Goal: Information Seeking & Learning: Learn about a topic

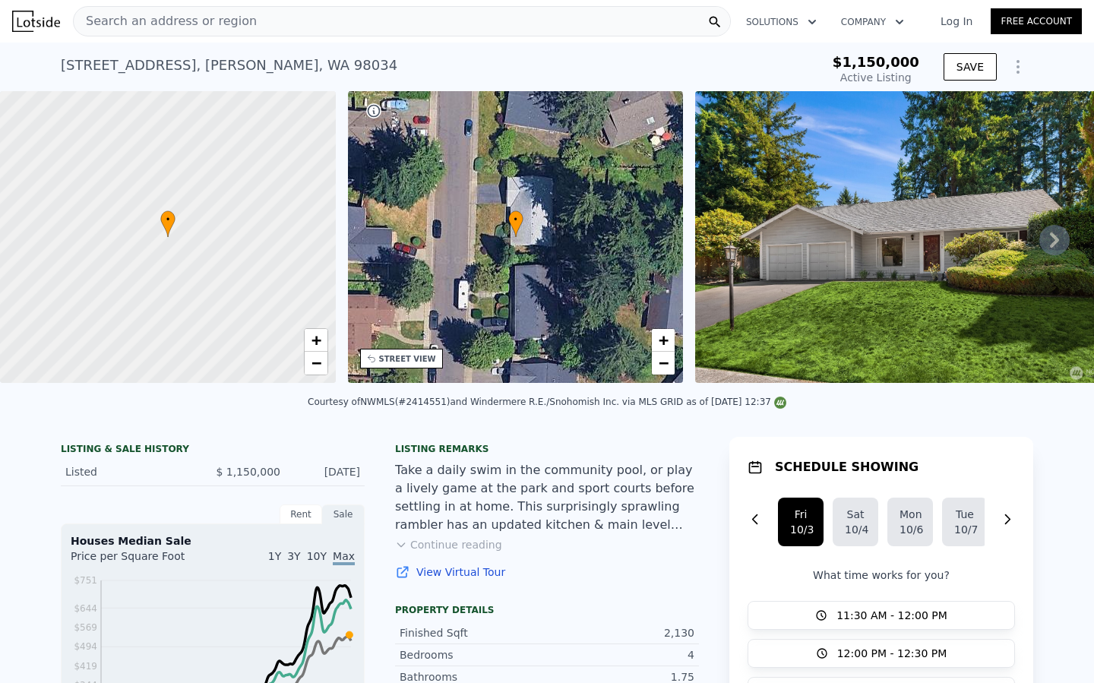
click at [208, 25] on span "Search an address or region" at bounding box center [165, 21] width 183 height 18
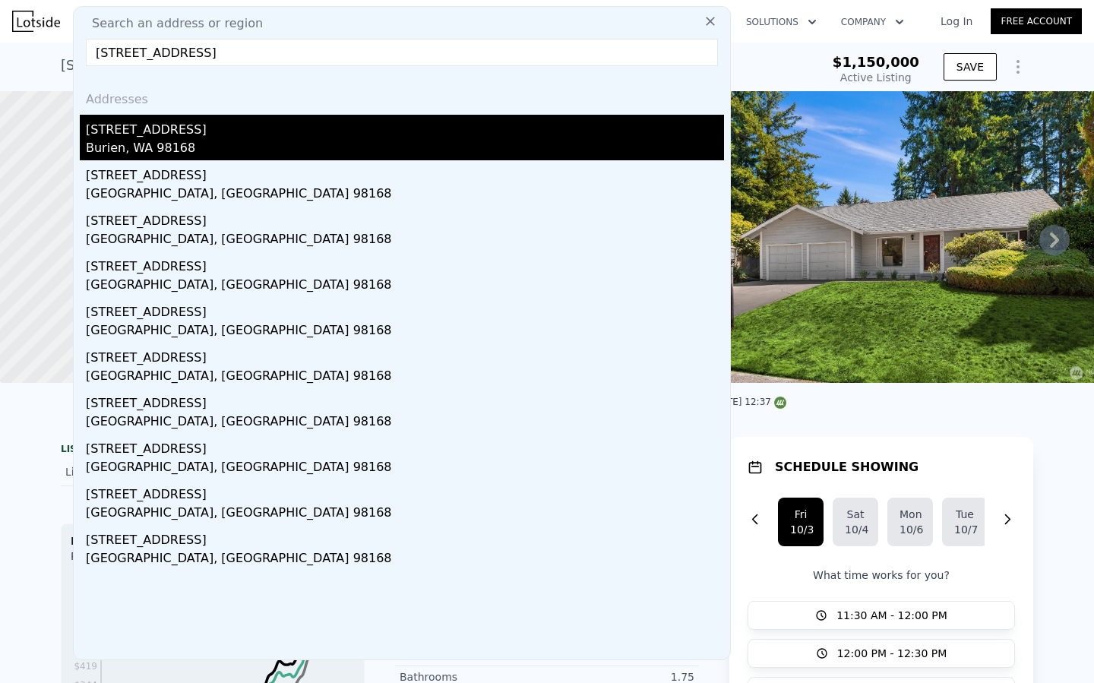
type input "11226 8th Ave S, Seattle, WA 98168"
click at [130, 147] on div "Burien, WA 98168" at bounding box center [405, 149] width 638 height 21
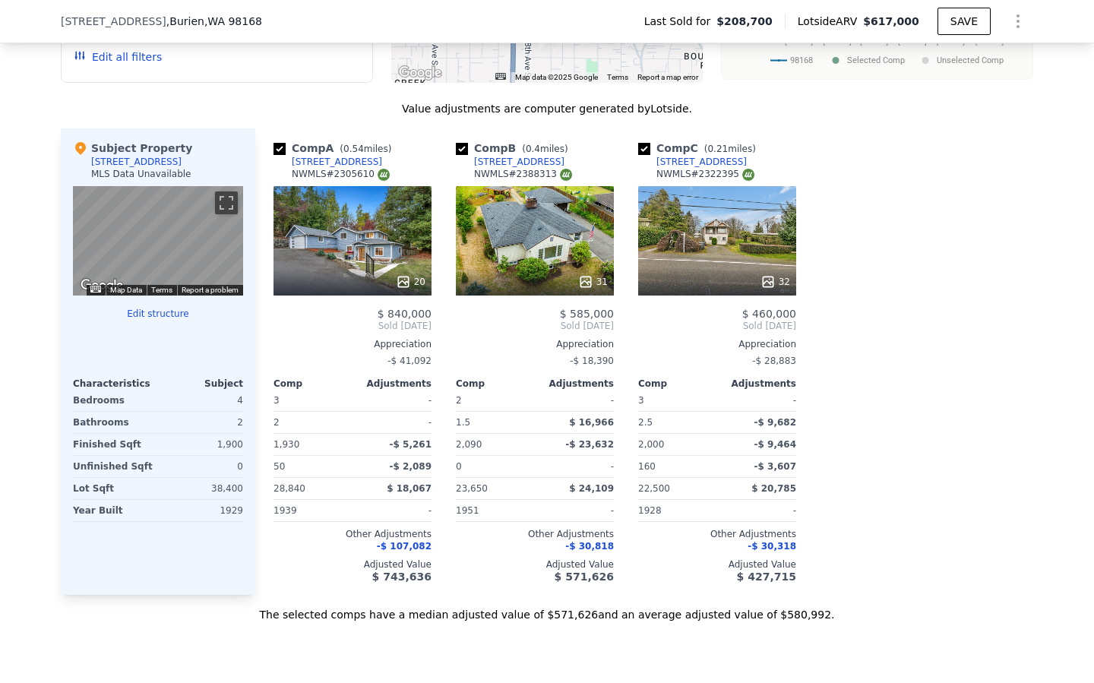
scroll to position [1495, 0]
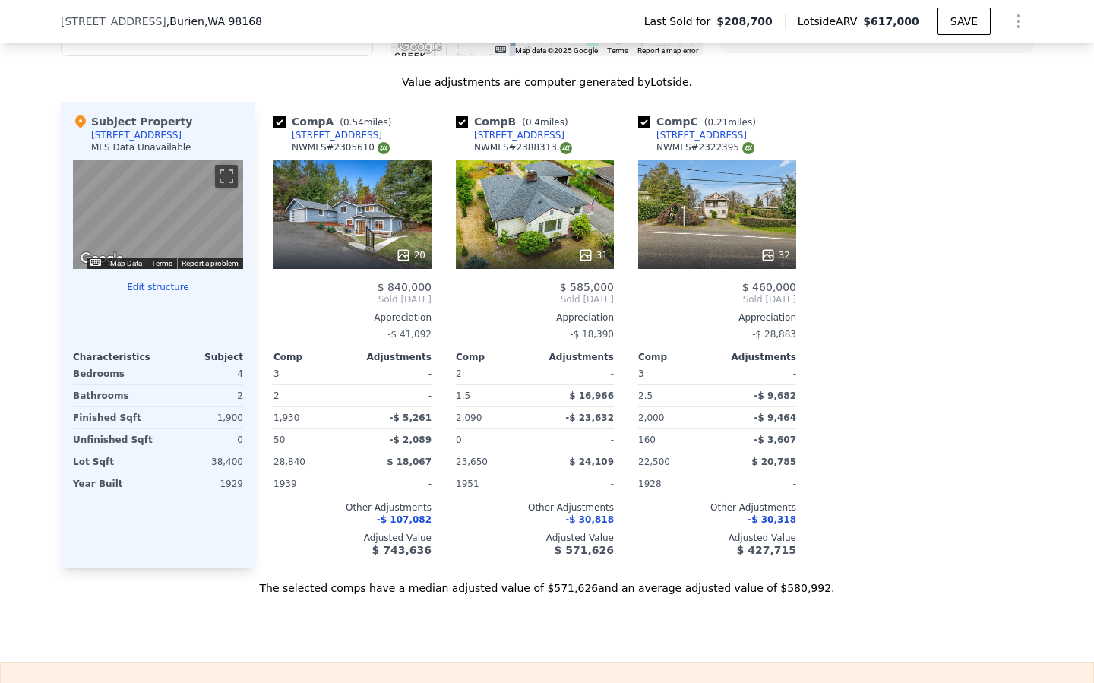
click at [559, 223] on div "31" at bounding box center [535, 214] width 158 height 109
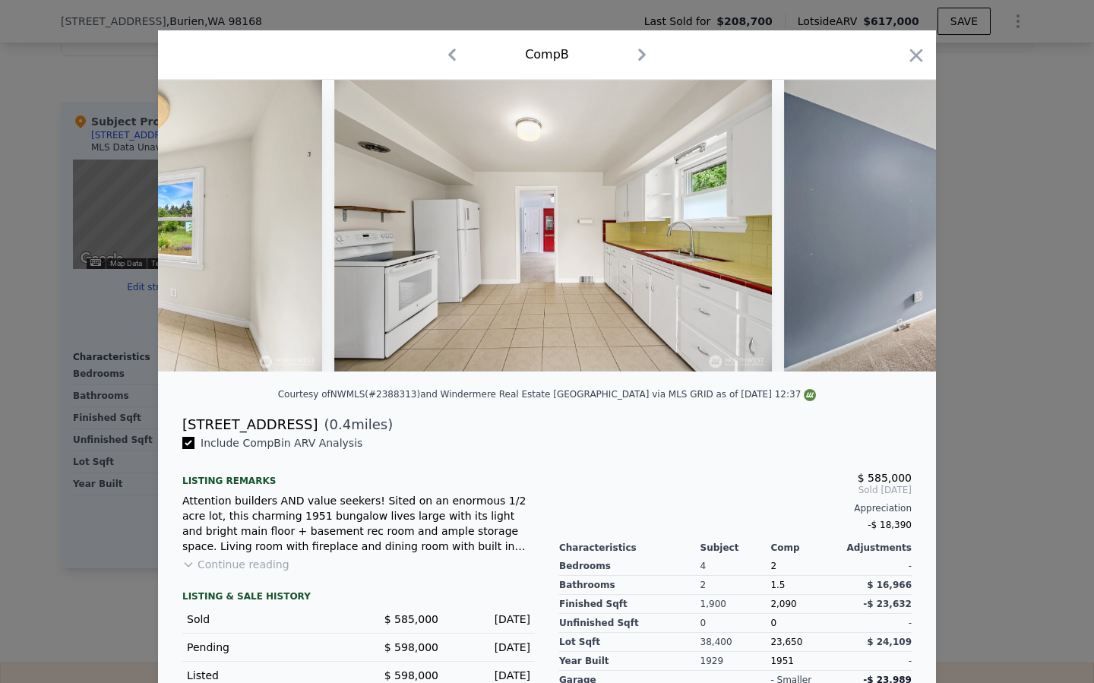
scroll to position [0, 4681]
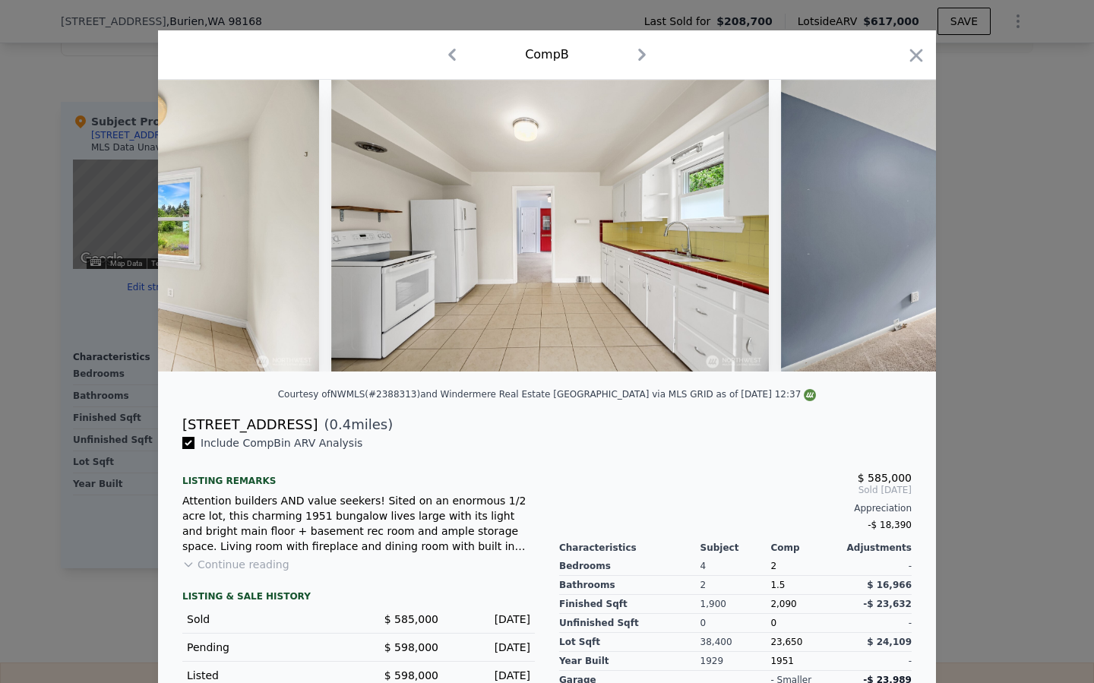
drag, startPoint x: 912, startPoint y: 61, endPoint x: 847, endPoint y: 85, distance: 69.7
click at [912, 61] on icon "button" at bounding box center [916, 55] width 21 height 21
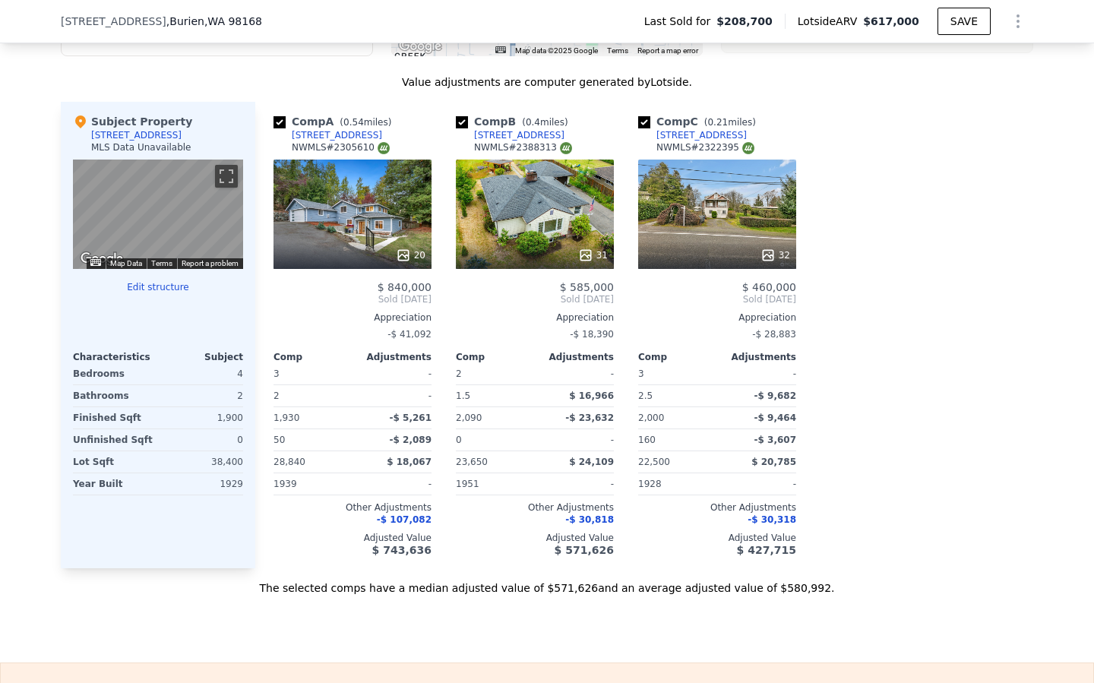
click at [703, 223] on div "32" at bounding box center [717, 214] width 158 height 109
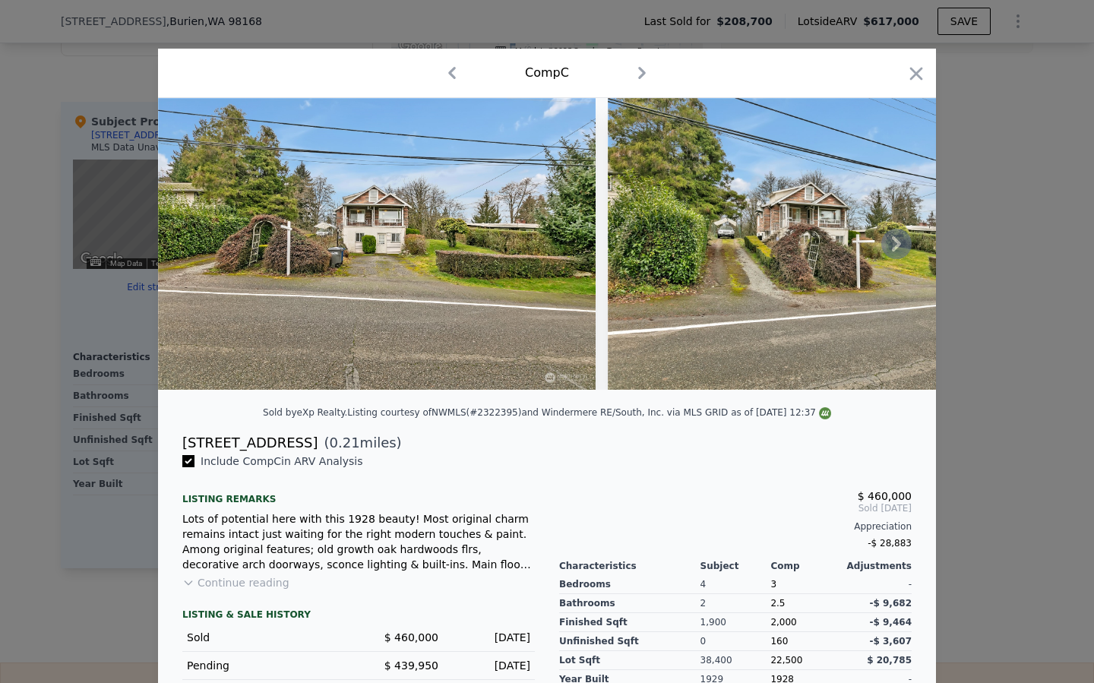
click at [895, 248] on icon at bounding box center [896, 243] width 9 height 15
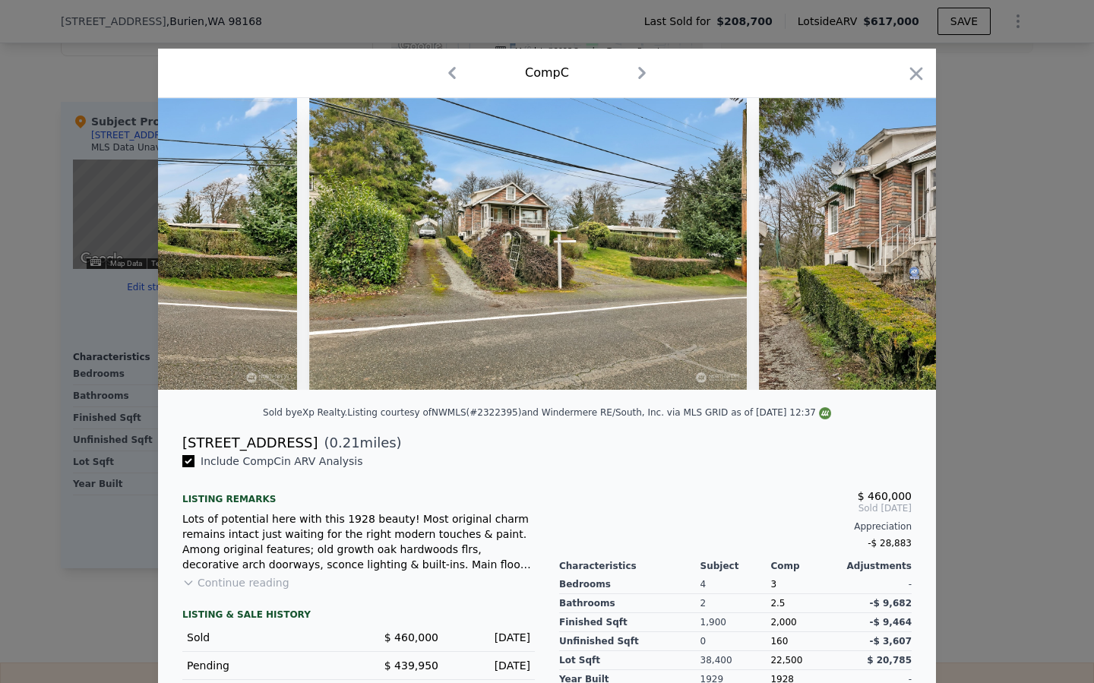
click at [895, 248] on img at bounding box center [978, 244] width 438 height 292
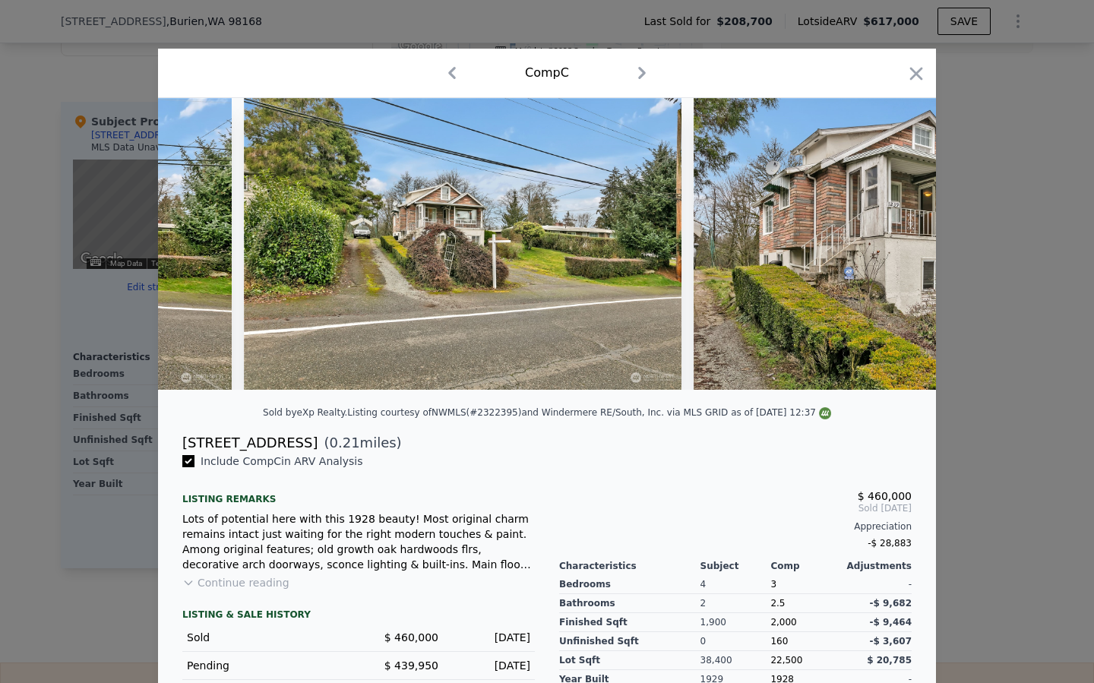
click at [895, 248] on img at bounding box center [913, 244] width 438 height 292
click at [891, 245] on icon at bounding box center [896, 244] width 30 height 30
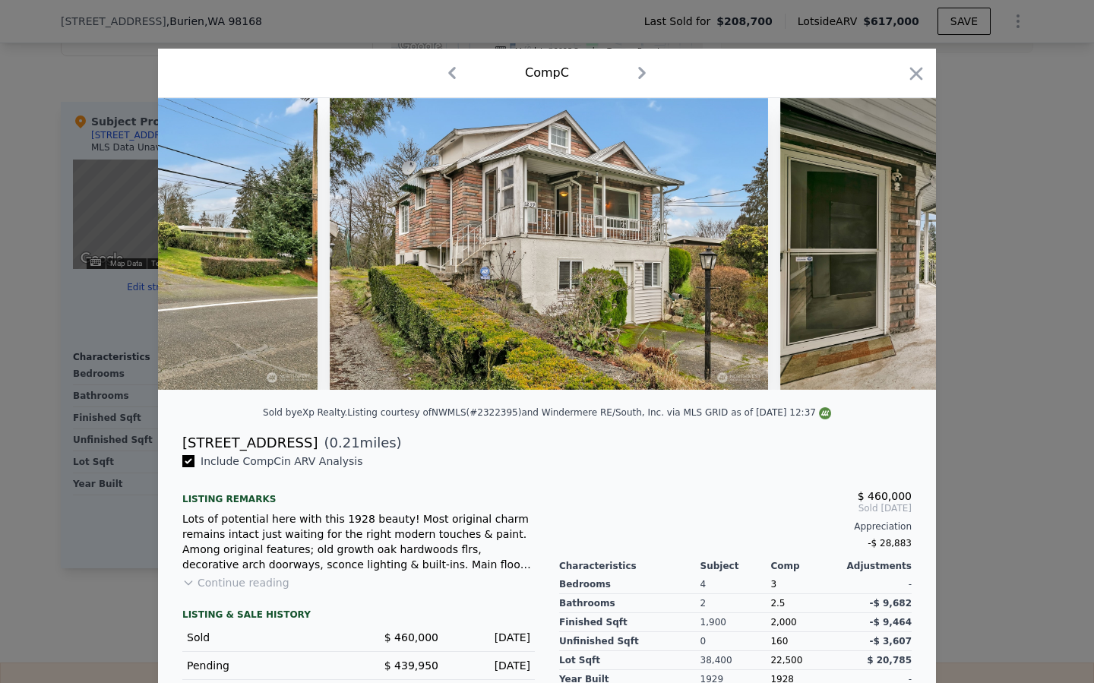
scroll to position [0, 729]
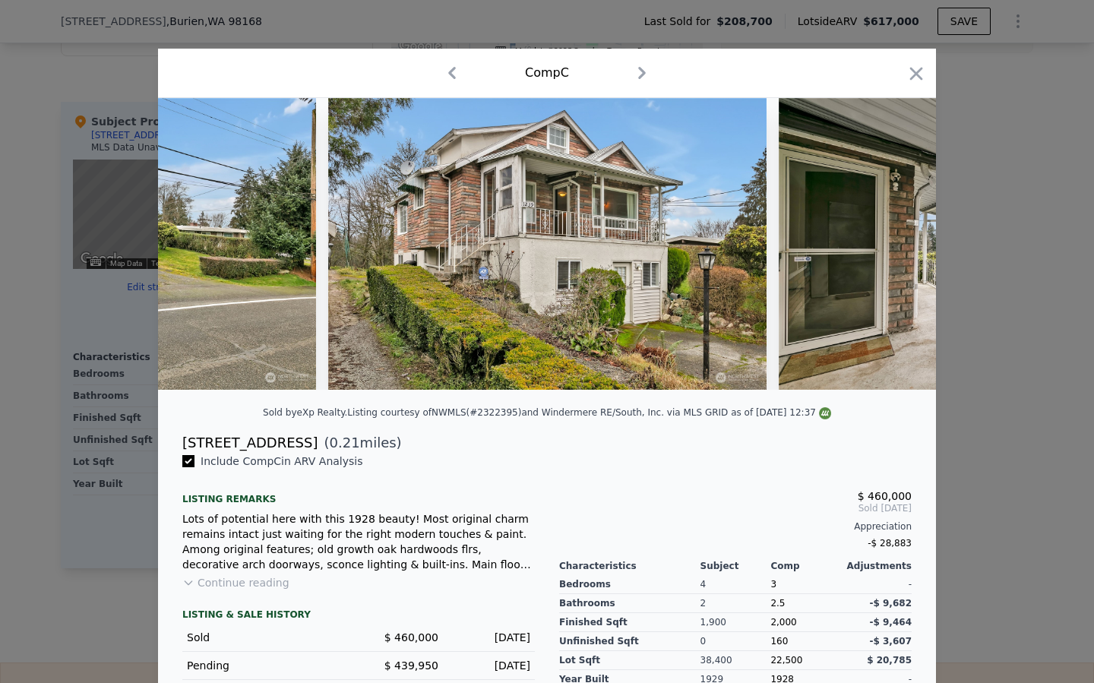
click at [917, 74] on icon "button" at bounding box center [916, 73] width 13 height 13
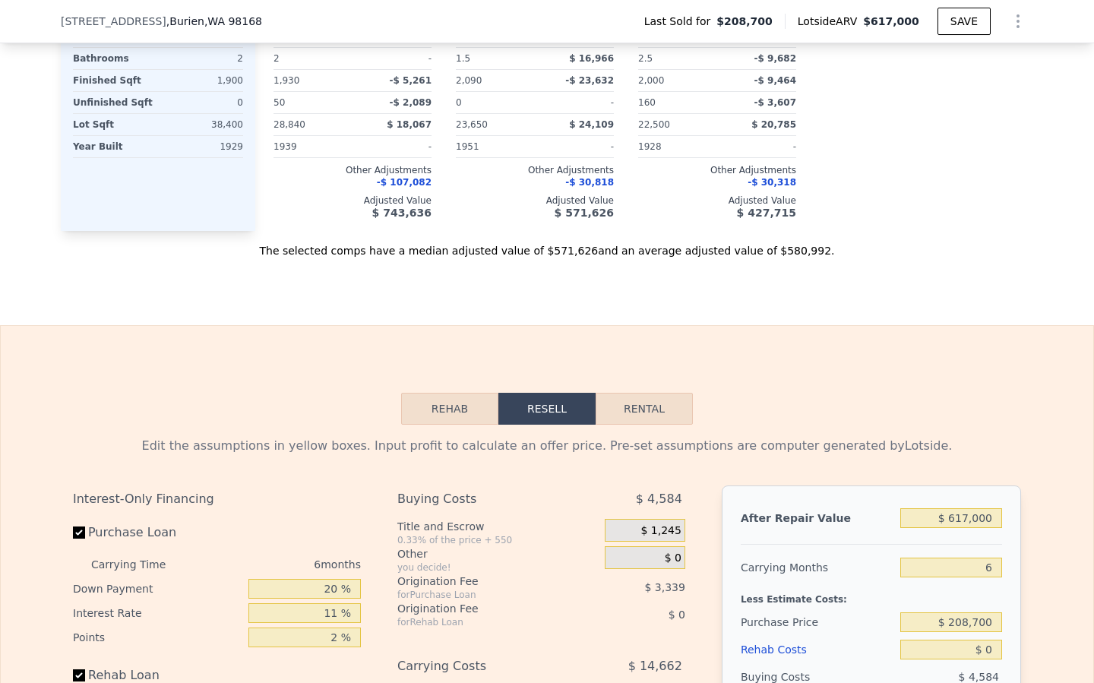
scroll to position [1913, 0]
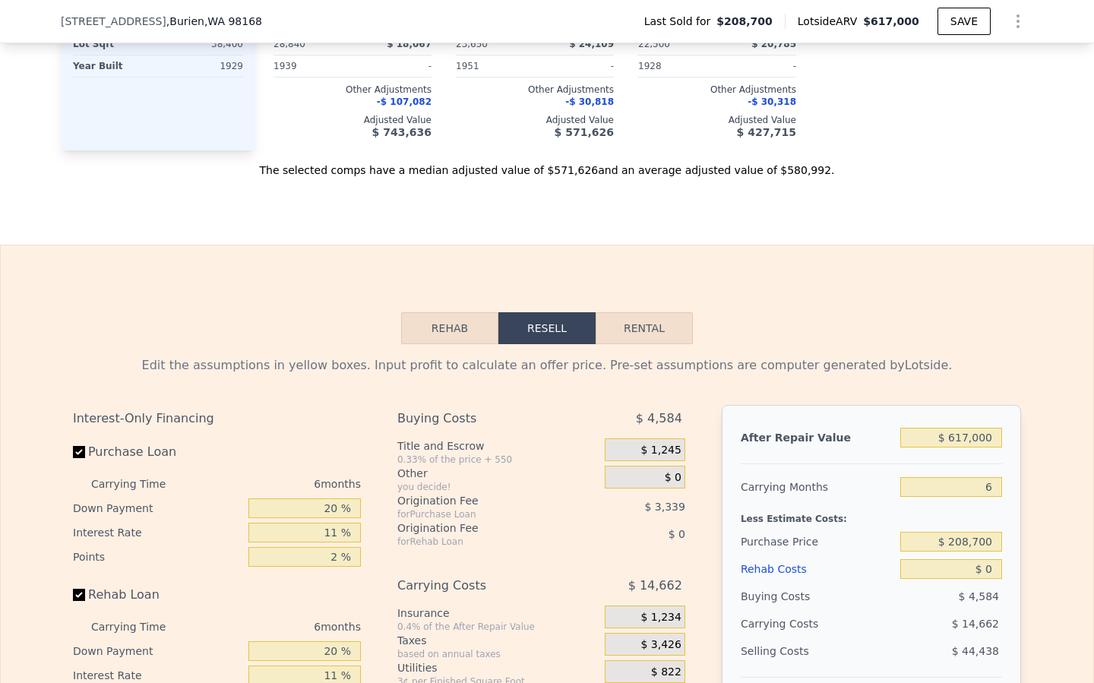
click at [436, 334] on button "Rehab" at bounding box center [449, 328] width 97 height 32
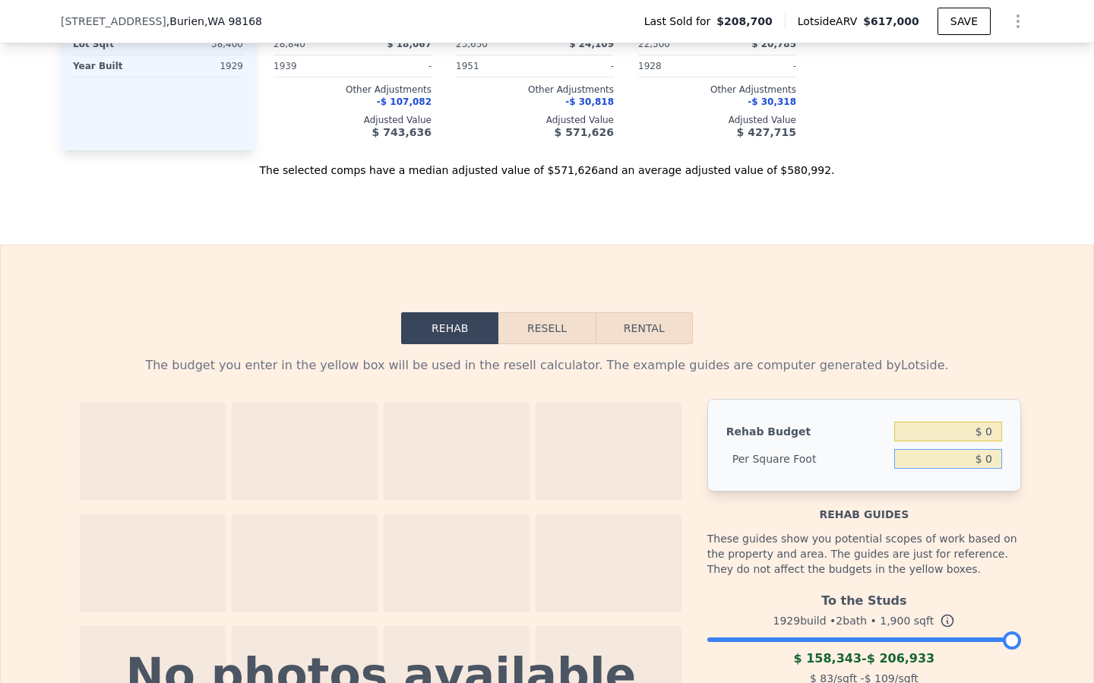
click at [993, 452] on input "$ 0" at bounding box center [948, 459] width 108 height 20
type input "$ 65"
click at [878, 350] on div "The budget you enter in the yellow box will be used in the resell calculator. T…" at bounding box center [547, 647] width 973 height 606
type input "$ 123,500"
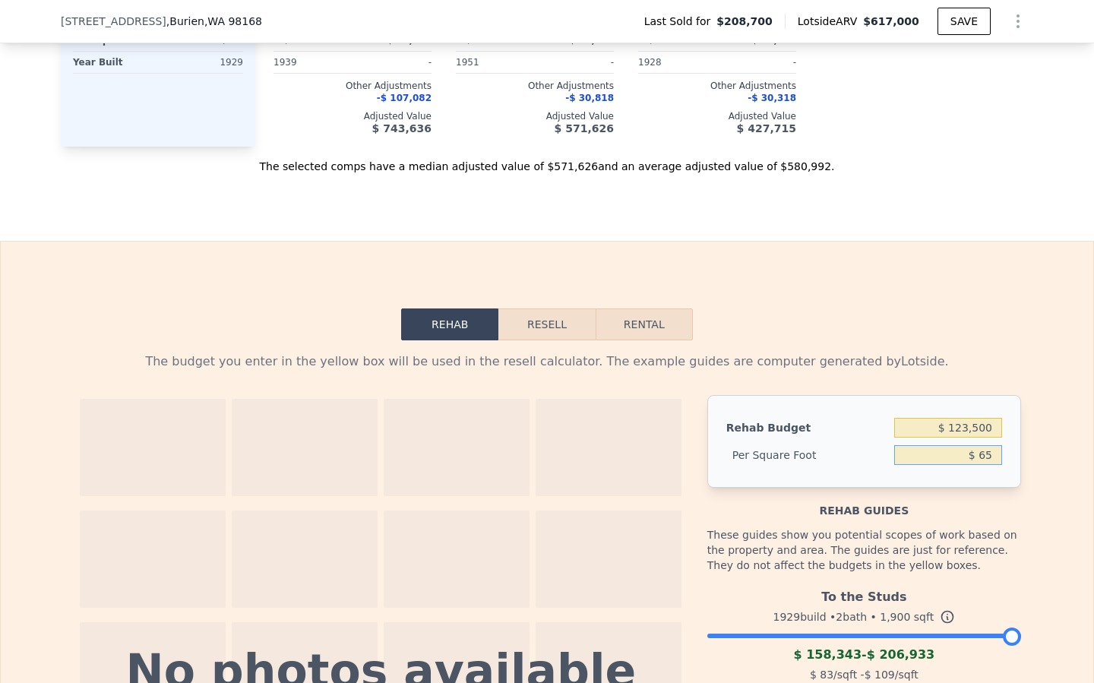
drag, startPoint x: 994, startPoint y: 457, endPoint x: 980, endPoint y: 458, distance: 13.8
click at [981, 458] on input "$ 65" at bounding box center [948, 455] width 108 height 20
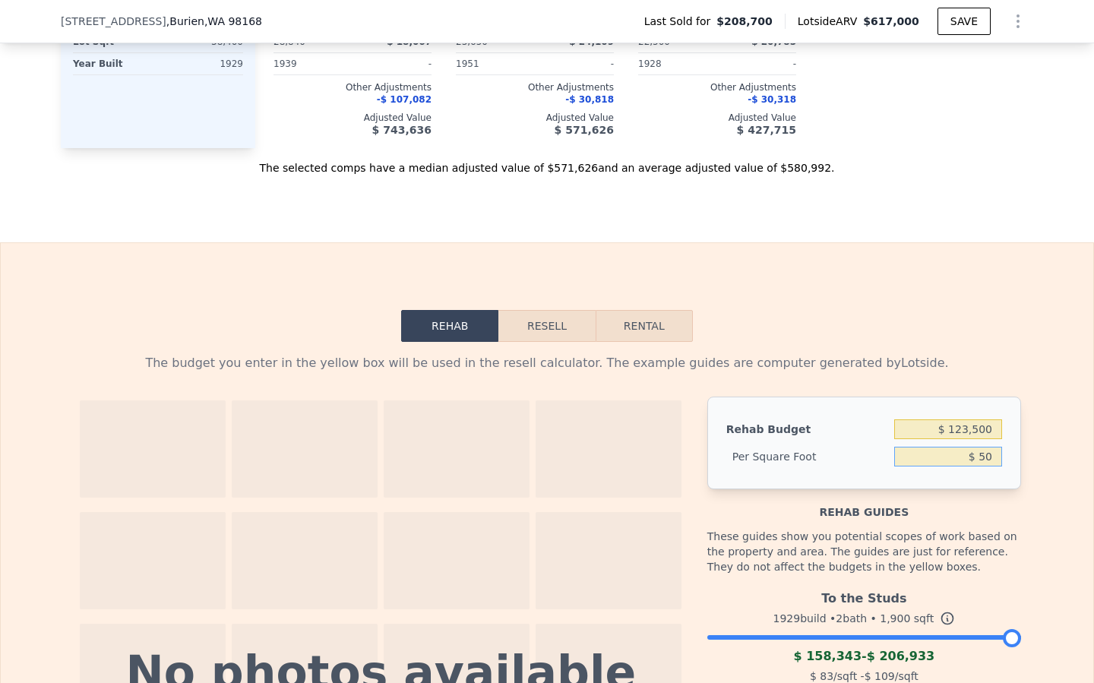
type input "$ 50"
click at [984, 364] on div "The budget you enter in the yellow box will be used in the resell calculator. T…" at bounding box center [547, 363] width 948 height 18
type input "$ 95,000"
click at [560, 324] on button "Resell" at bounding box center [546, 326] width 97 height 32
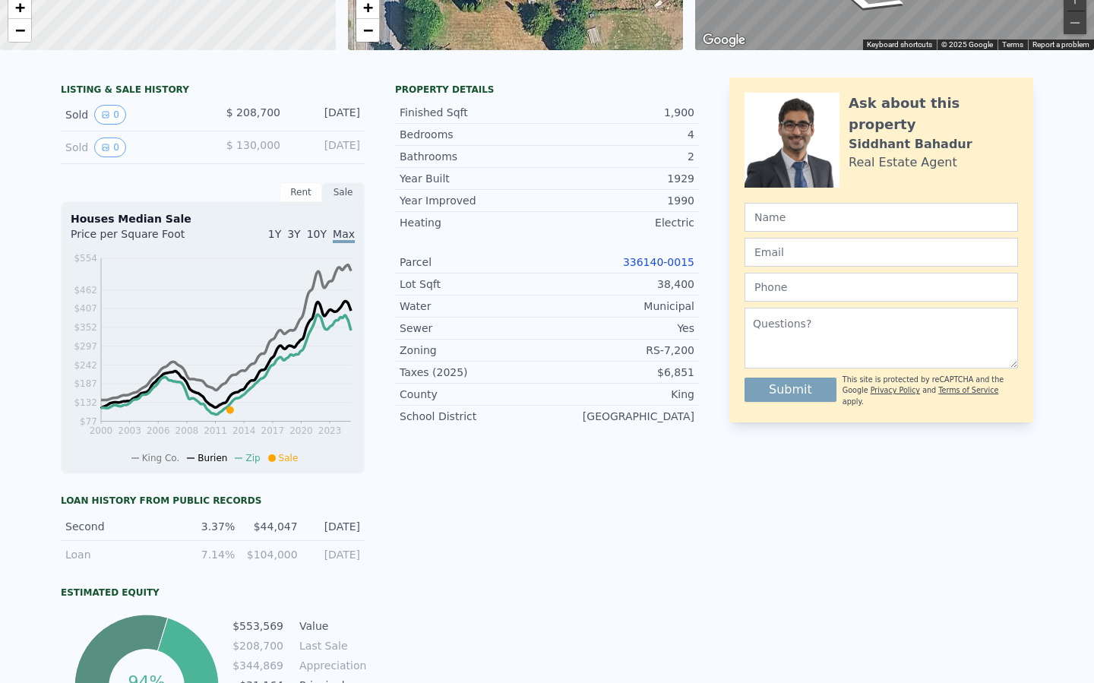
scroll to position [0, 0]
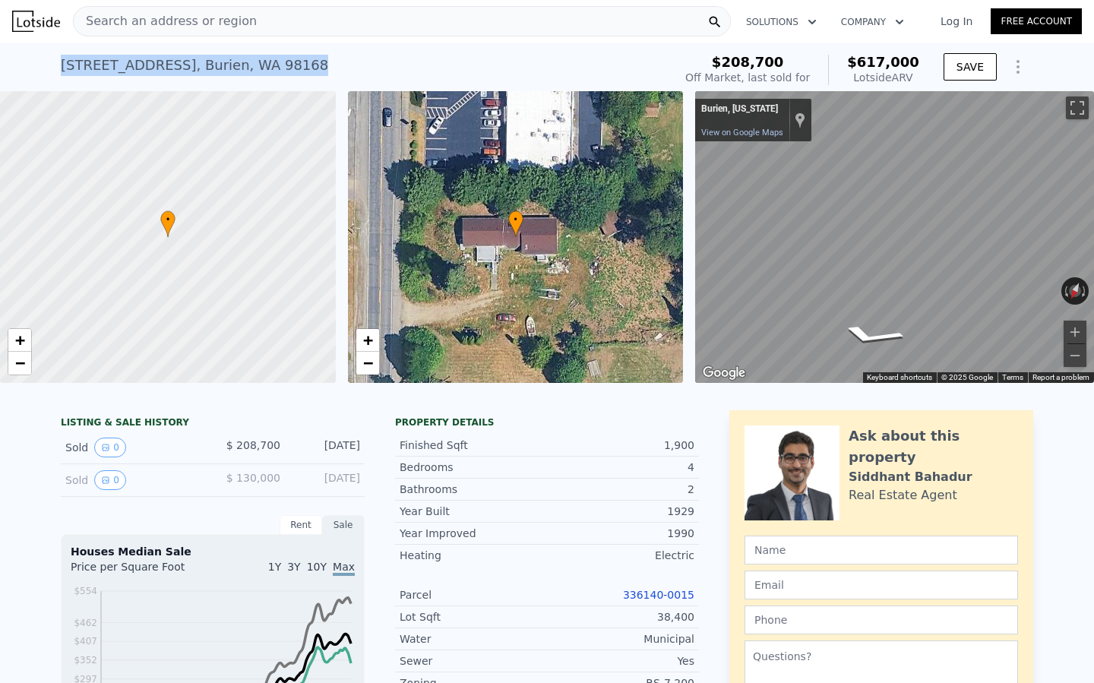
drag, startPoint x: 285, startPoint y: 67, endPoint x: 48, endPoint y: 57, distance: 237.3
click at [14, 50] on div "11226 8th Ave S , Burien , WA 98168 Sold May 2013 for $208,700 (~ARV $617k ) $2…" at bounding box center [547, 67] width 1094 height 49
copy div "11226 8th Ave S , Burien , WA 98168"
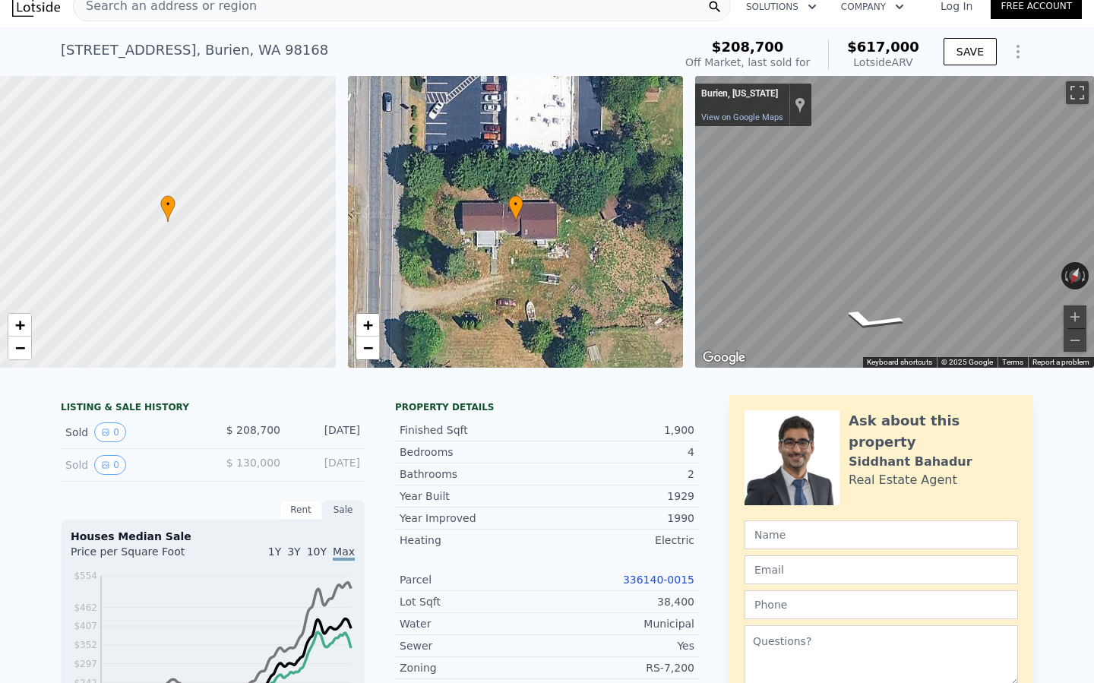
type input "$ 0"
type input "$ 344,616"
click at [171, 235] on div at bounding box center [168, 222] width 403 height 350
click at [18, 321] on span "+" at bounding box center [20, 324] width 10 height 19
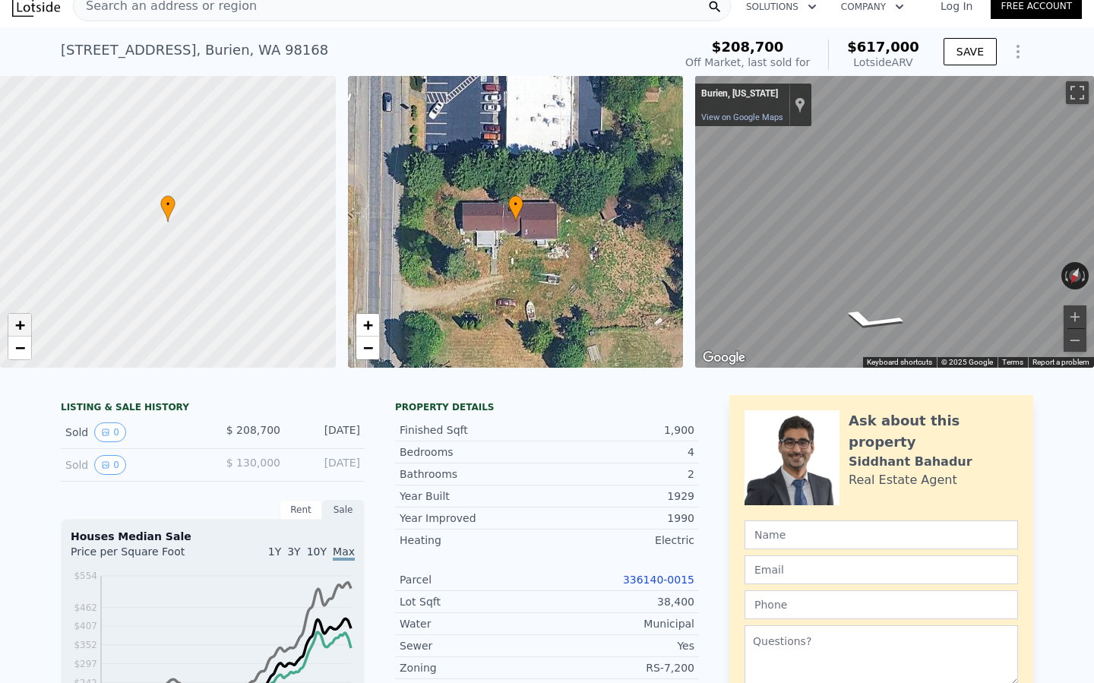
click at [18, 321] on span "+" at bounding box center [20, 324] width 10 height 19
click at [19, 321] on span "+" at bounding box center [20, 324] width 10 height 19
drag, startPoint x: 77, startPoint y: 248, endPoint x: 119, endPoint y: 252, distance: 41.9
click at [119, 252] on div at bounding box center [171, 223] width 403 height 350
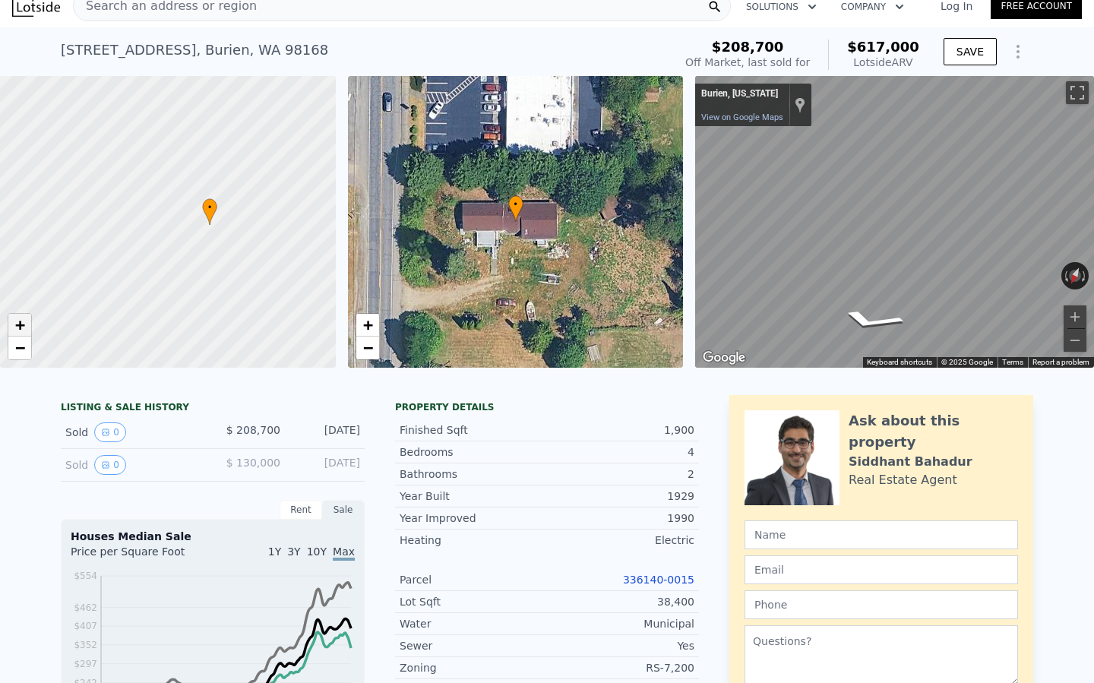
click at [21, 327] on span "+" at bounding box center [20, 324] width 10 height 19
drag, startPoint x: 216, startPoint y: 245, endPoint x: 193, endPoint y: 281, distance: 43.0
click at [193, 281] on div at bounding box center [168, 222] width 403 height 350
click at [24, 353] on span "−" at bounding box center [20, 347] width 10 height 19
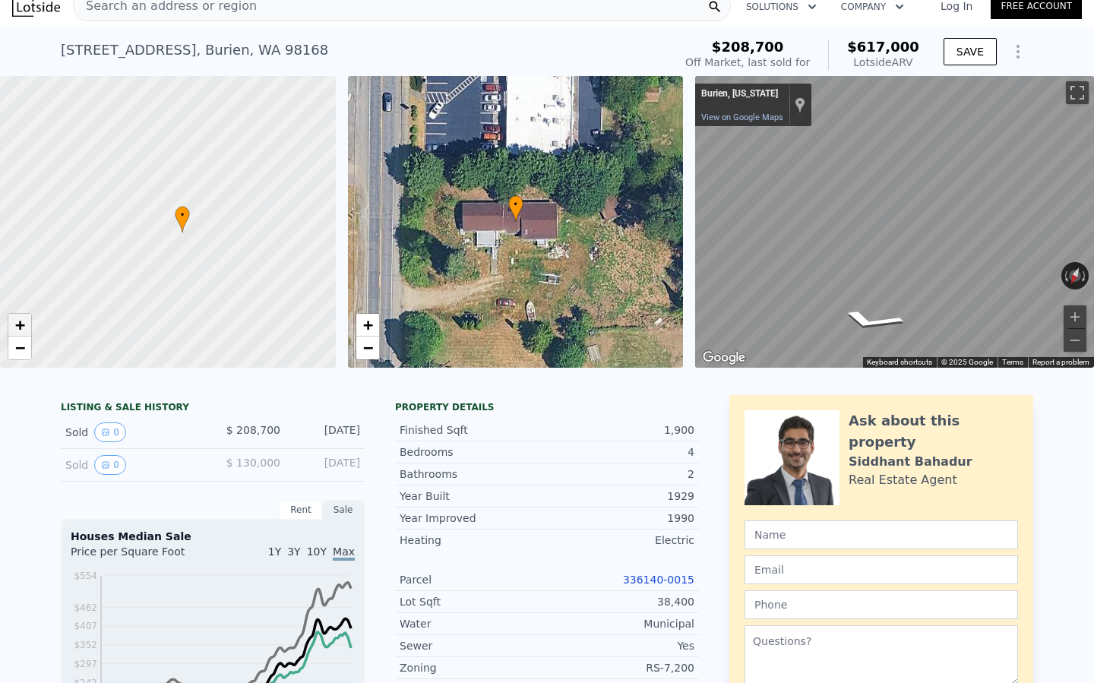
click at [16, 327] on span "+" at bounding box center [20, 324] width 10 height 19
click at [16, 328] on span "+" at bounding box center [20, 324] width 10 height 19
click at [25, 347] on link "−" at bounding box center [19, 348] width 23 height 23
drag, startPoint x: 19, startPoint y: 322, endPoint x: 33, endPoint y: 321, distance: 14.5
click at [19, 322] on span "+" at bounding box center [20, 324] width 10 height 19
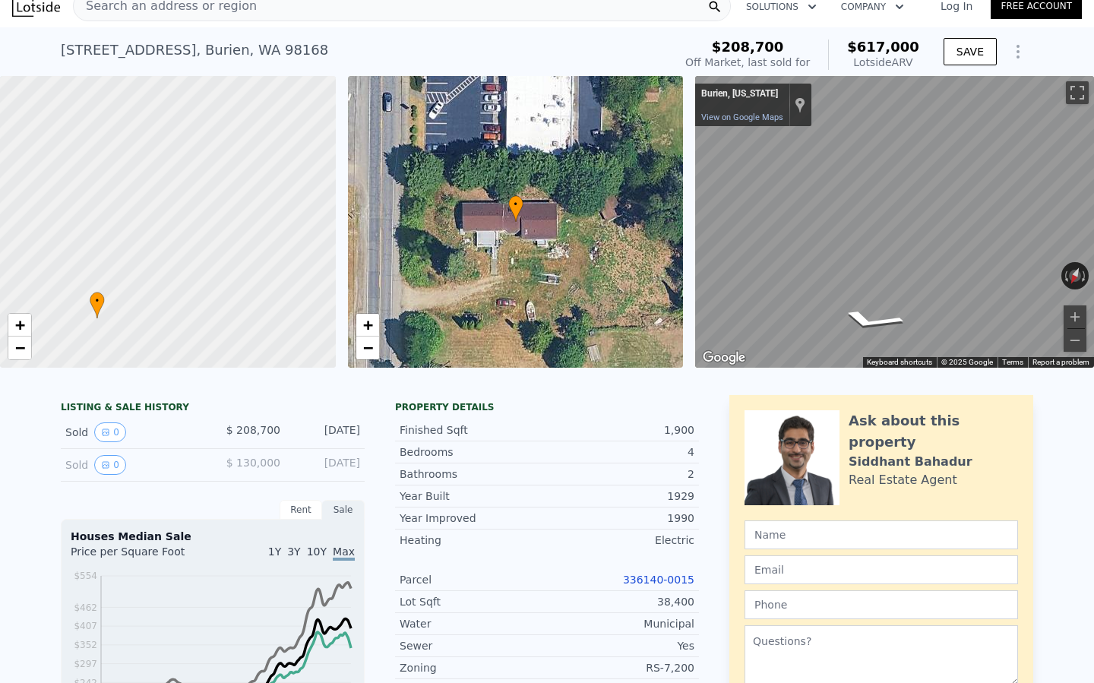
drag, startPoint x: 277, startPoint y: 201, endPoint x: 147, endPoint y: 257, distance: 142.3
click at [135, 257] on div at bounding box center [168, 222] width 403 height 350
click at [14, 328] on link "+" at bounding box center [19, 325] width 23 height 23
drag, startPoint x: 184, startPoint y: 275, endPoint x: 135, endPoint y: 246, distance: 57.2
click at [134, 246] on div at bounding box center [168, 222] width 403 height 350
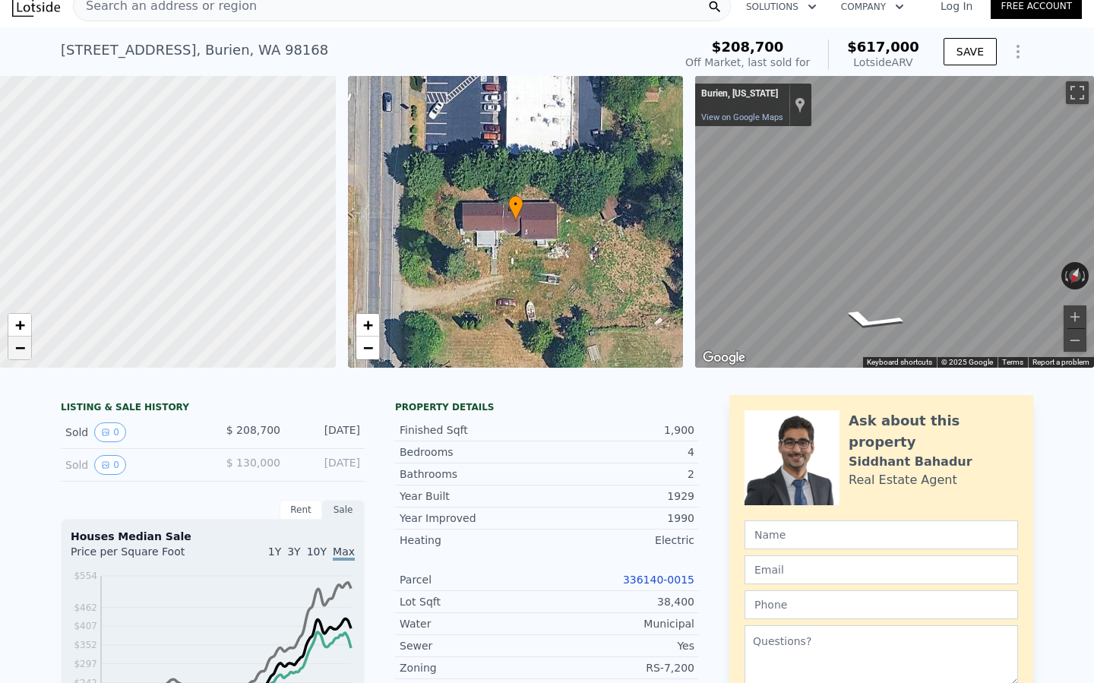
click at [18, 352] on span "−" at bounding box center [20, 347] width 10 height 19
drag, startPoint x: 84, startPoint y: 321, endPoint x: 120, endPoint y: 325, distance: 36.7
click at [167, 326] on div at bounding box center [168, 222] width 403 height 350
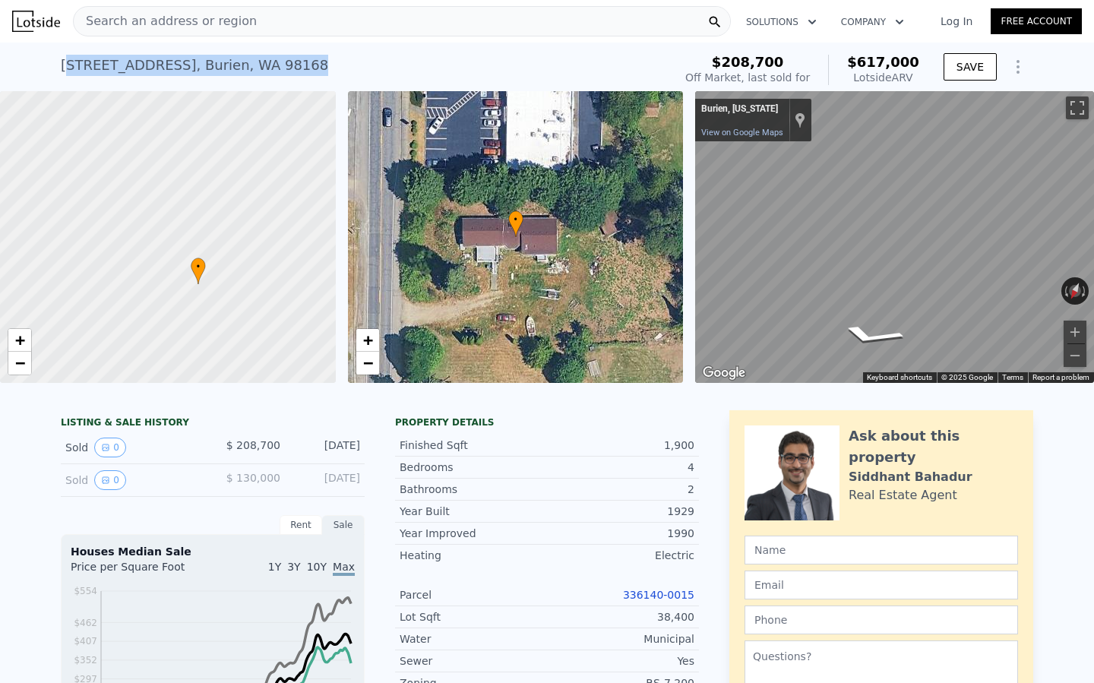
drag, startPoint x: 289, startPoint y: 62, endPoint x: 68, endPoint y: 64, distance: 221.1
click at [68, 64] on div "11226 8th Ave S , Burien , WA 98168 Sold May 2013 for $208,700 (~ARV $617k )" at bounding box center [364, 70] width 606 height 43
drag, startPoint x: 57, startPoint y: 64, endPoint x: 314, endPoint y: 64, distance: 256.8
click at [314, 64] on div "11226 8th Ave S , Burien , WA 98168 Sold May 2013 for $208,700 (~ARV $617k ) $2…" at bounding box center [547, 67] width 1094 height 49
copy div "11226 8th Ave S , Burien , WA 98168"
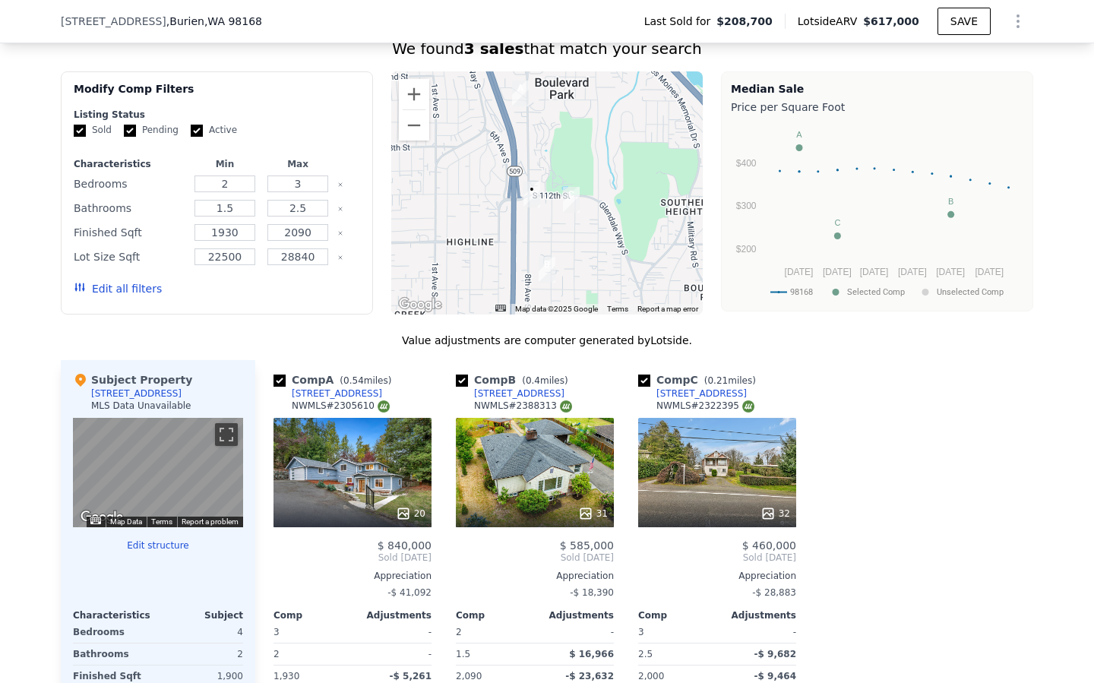
scroll to position [1337, 0]
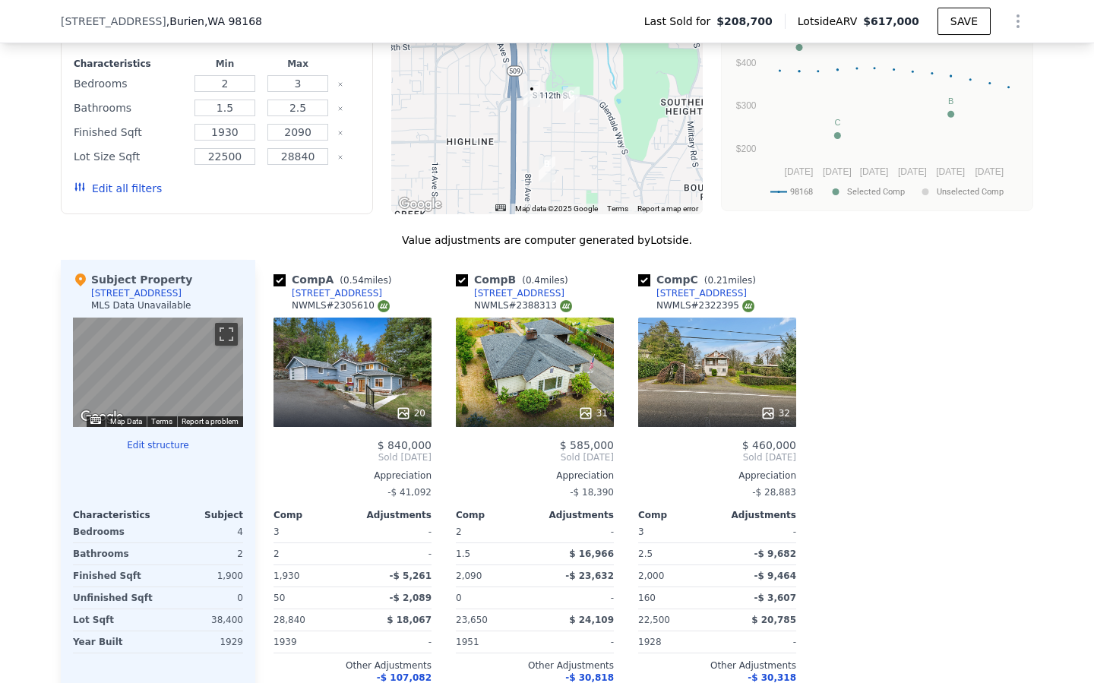
click at [704, 369] on div "32" at bounding box center [717, 372] width 158 height 109
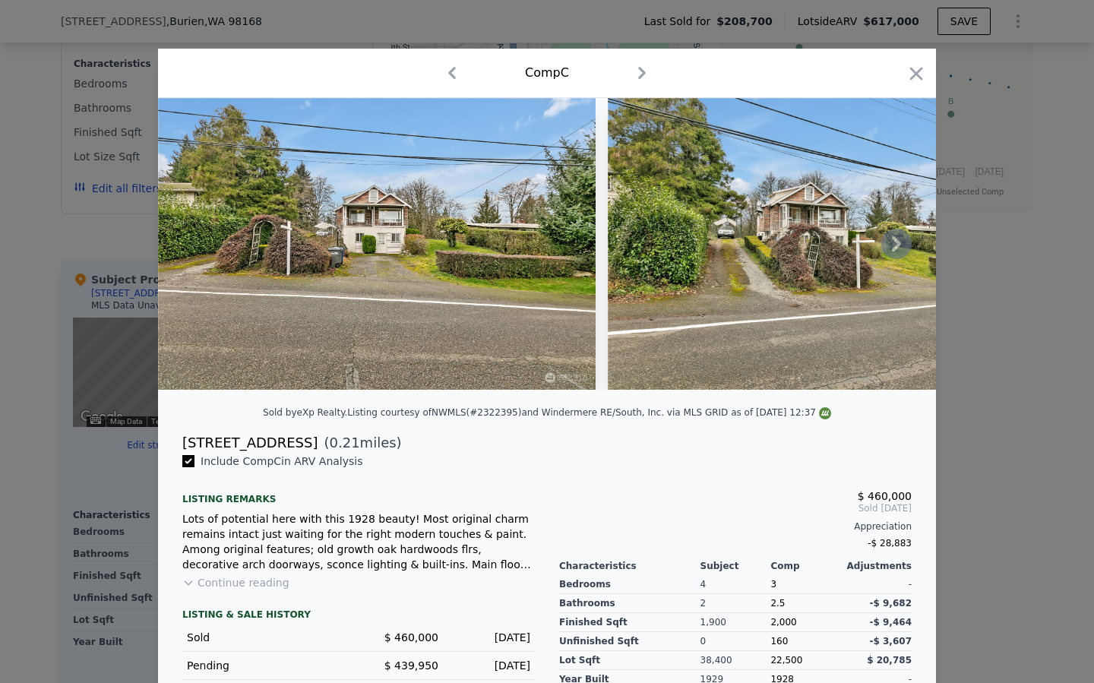
click at [894, 240] on icon at bounding box center [896, 244] width 30 height 30
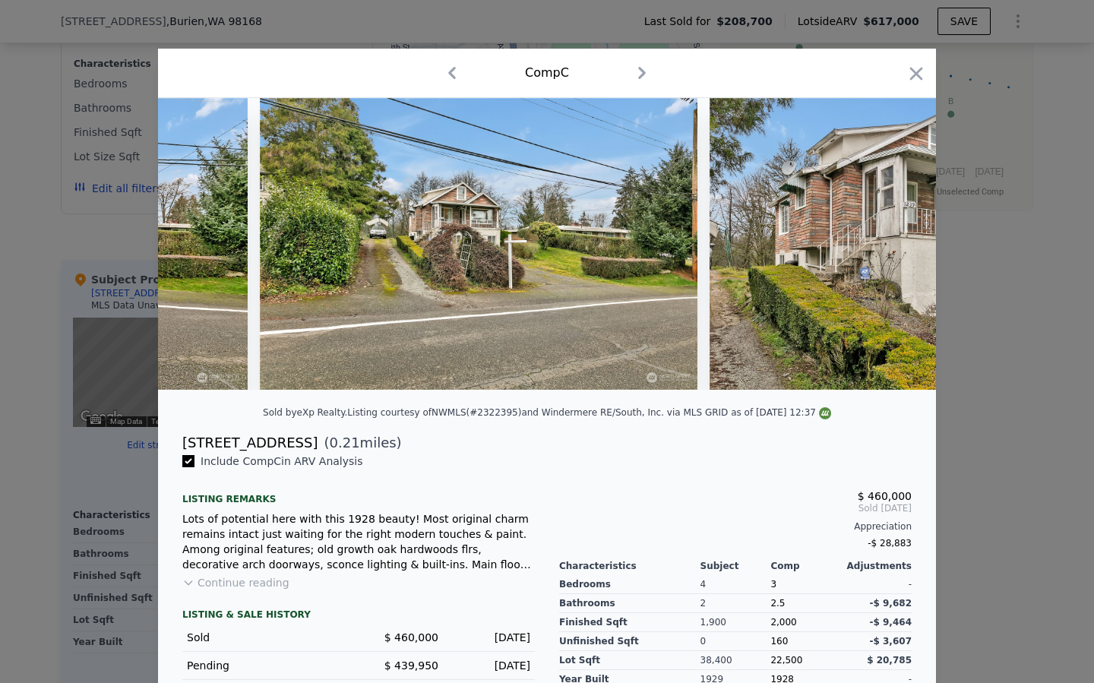
click at [894, 240] on img at bounding box center [929, 244] width 438 height 292
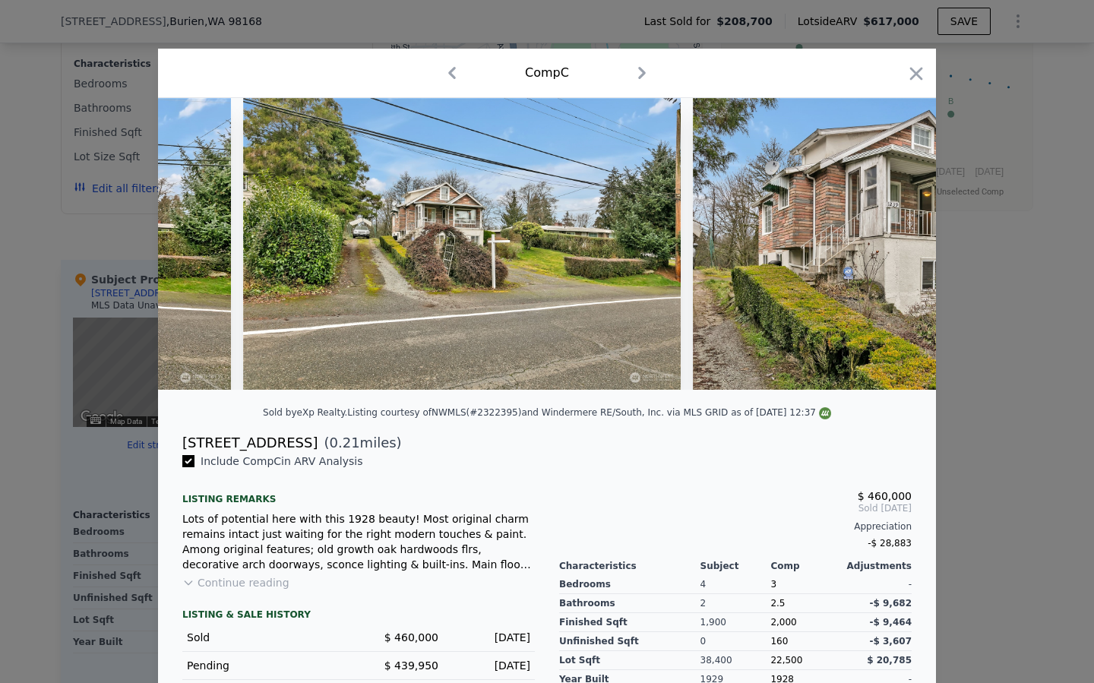
click at [894, 240] on div at bounding box center [547, 244] width 778 height 292
click at [894, 241] on icon at bounding box center [896, 244] width 30 height 30
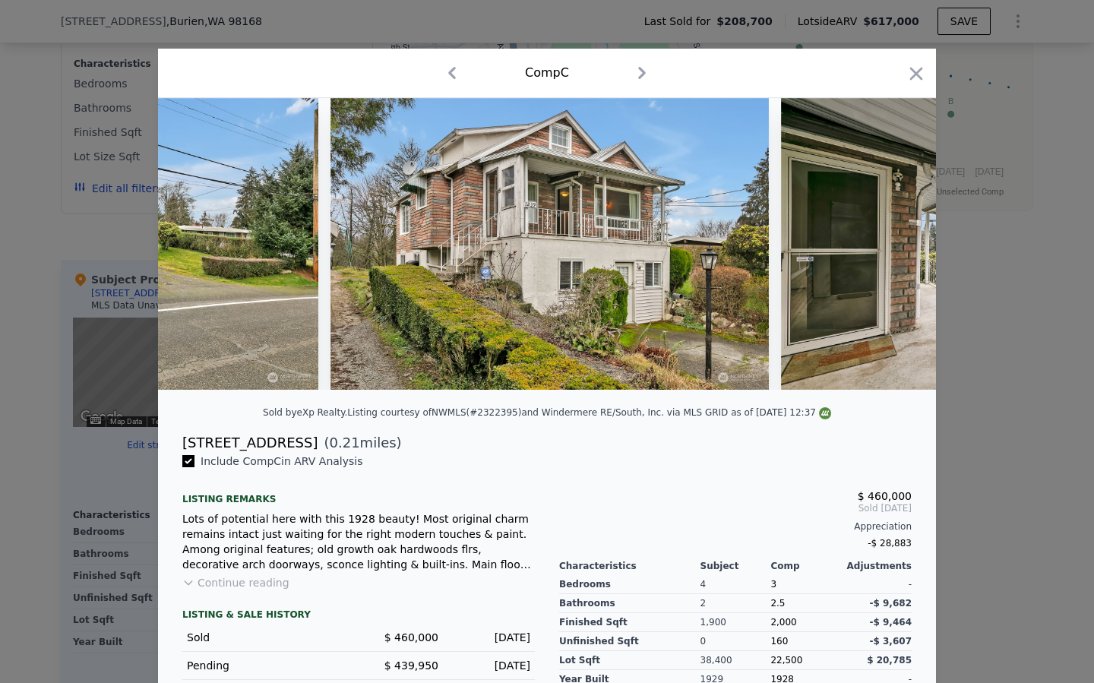
scroll to position [0, 729]
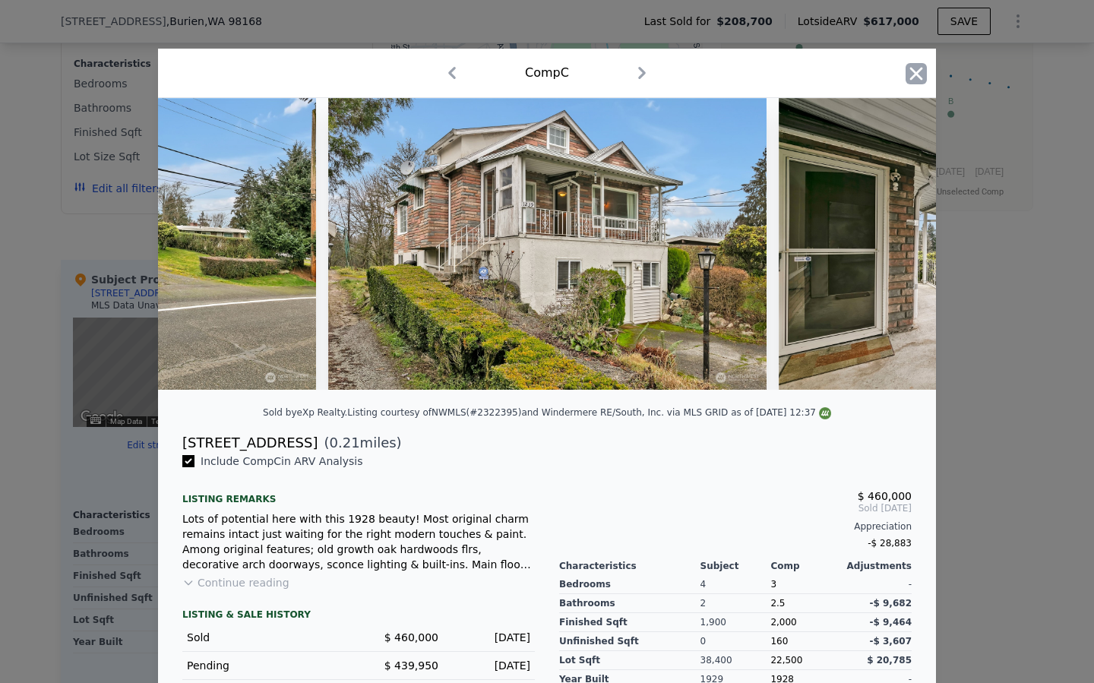
click at [916, 82] on icon "button" at bounding box center [916, 73] width 21 height 21
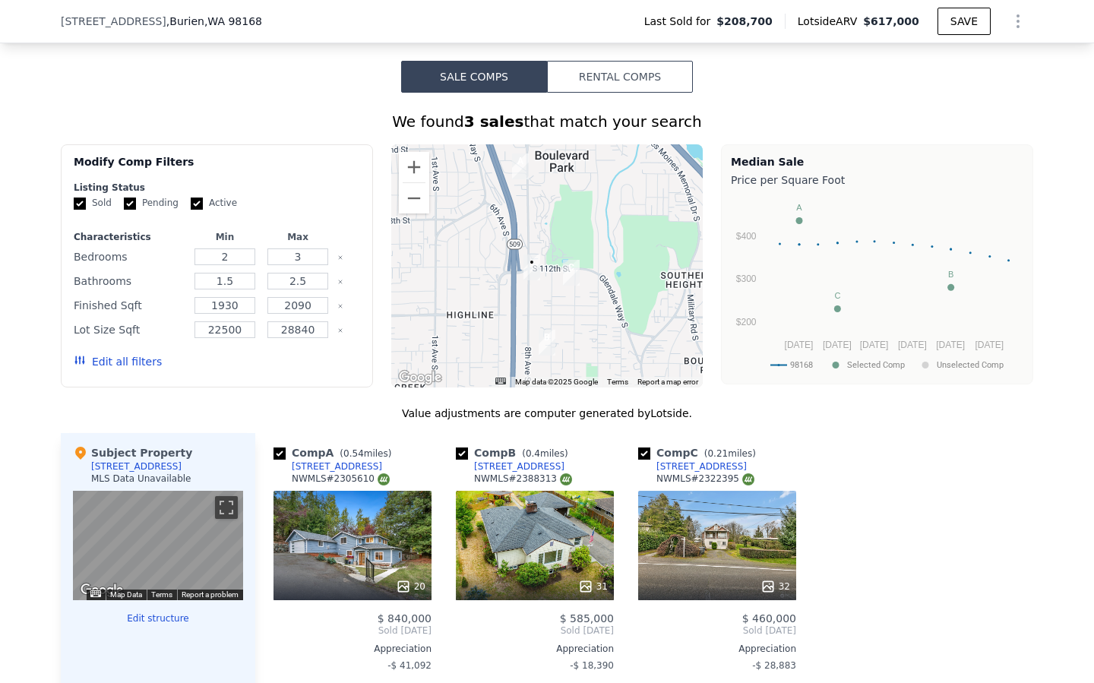
scroll to position [1157, 0]
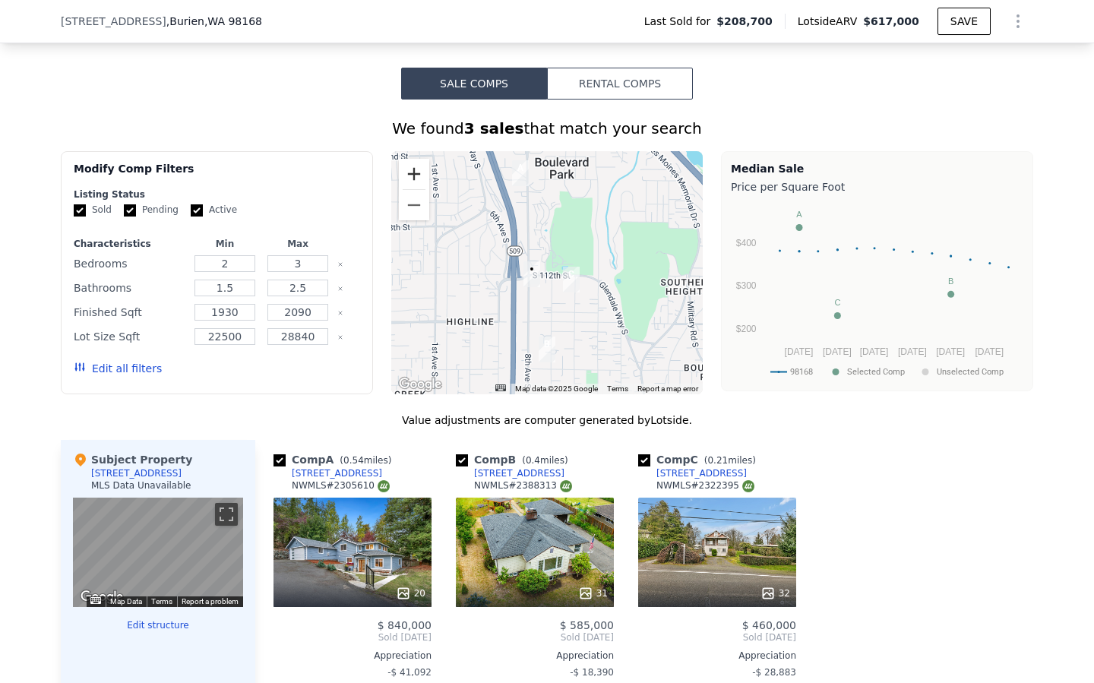
click at [410, 169] on button "Zoom in" at bounding box center [414, 174] width 30 height 30
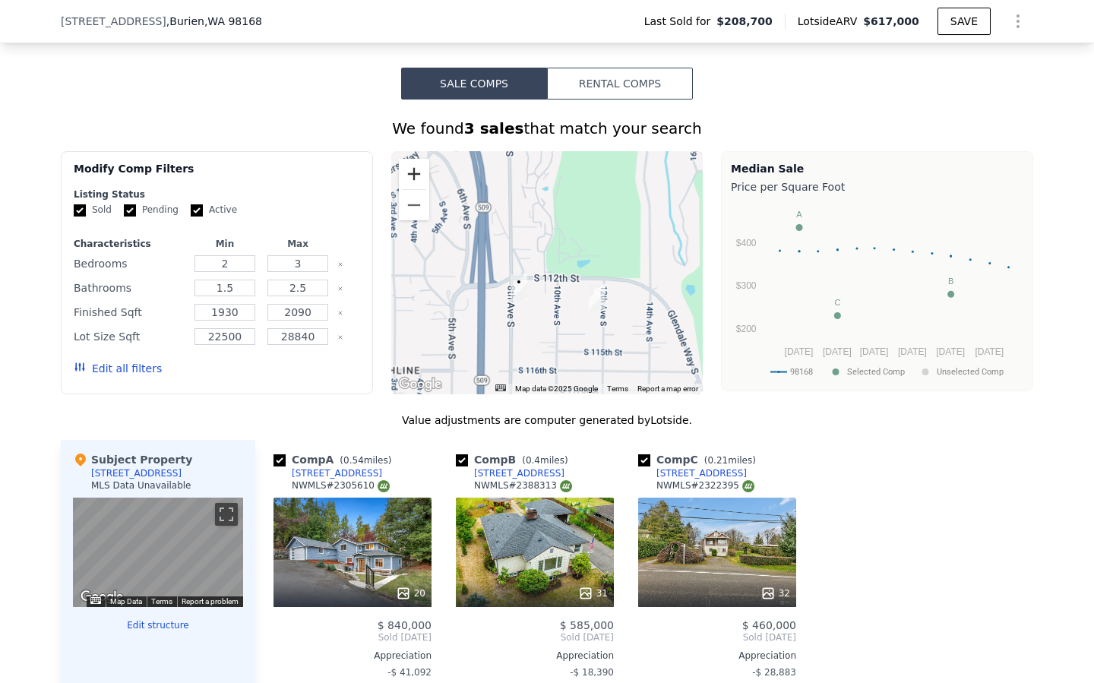
click at [410, 169] on button "Zoom in" at bounding box center [414, 174] width 30 height 30
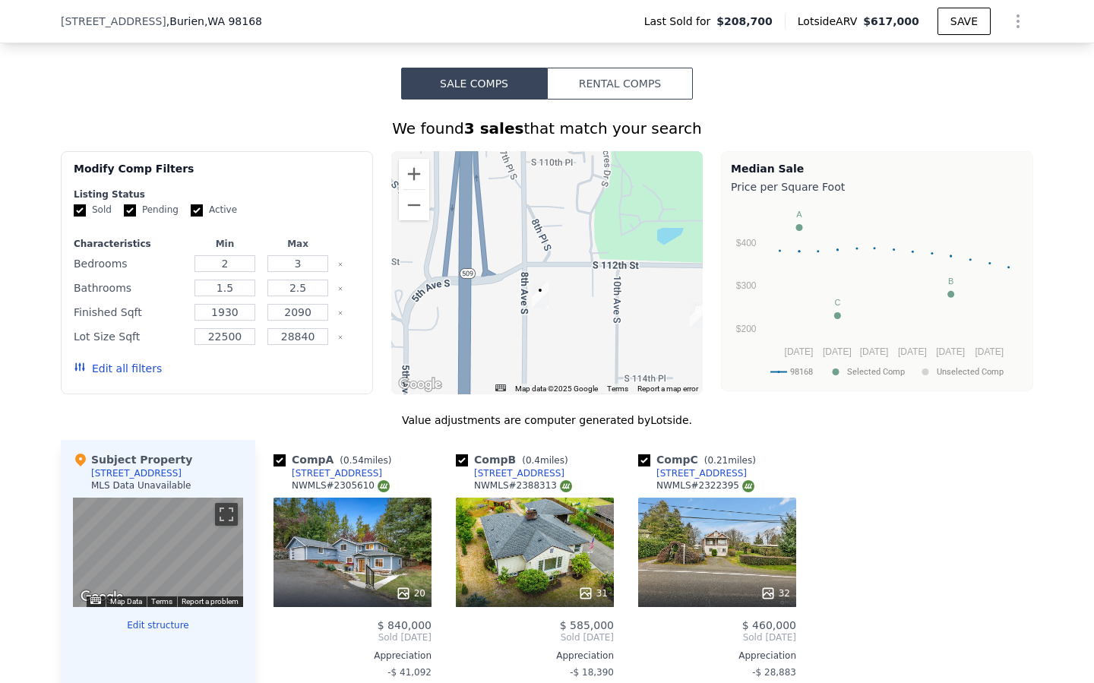
drag, startPoint x: 461, startPoint y: 313, endPoint x: 511, endPoint y: 292, distance: 54.5
click at [511, 292] on div at bounding box center [547, 272] width 312 height 243
click at [407, 169] on button "Zoom in" at bounding box center [414, 174] width 30 height 30
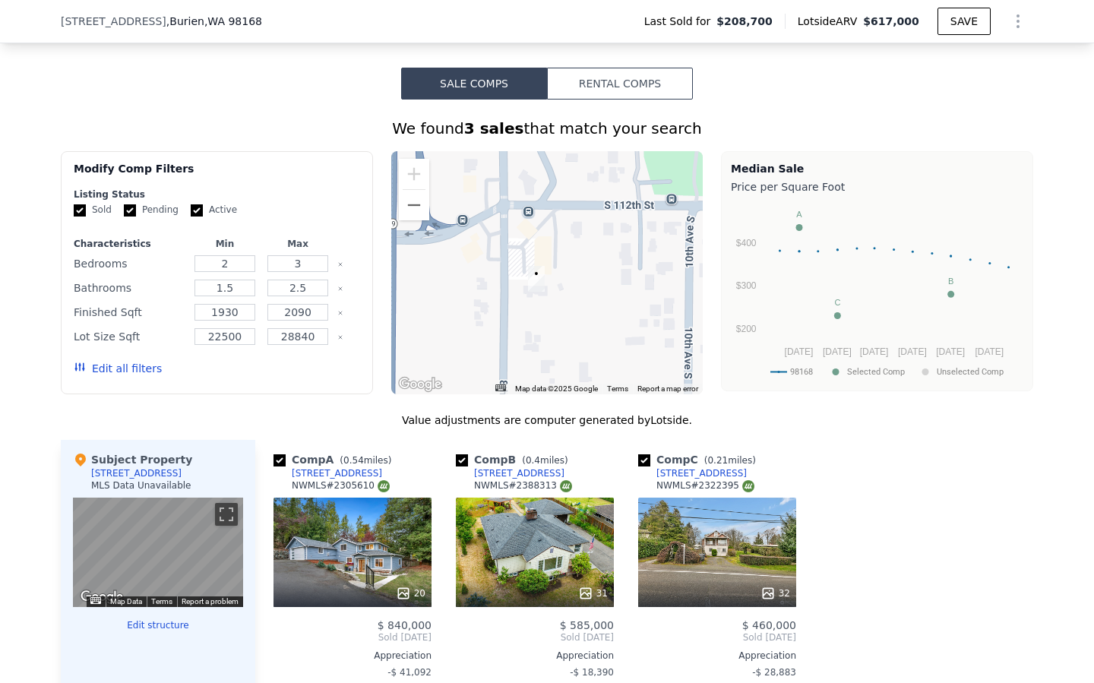
drag, startPoint x: 480, startPoint y: 315, endPoint x: 481, endPoint y: 267, distance: 47.9
click at [481, 267] on div at bounding box center [547, 272] width 312 height 243
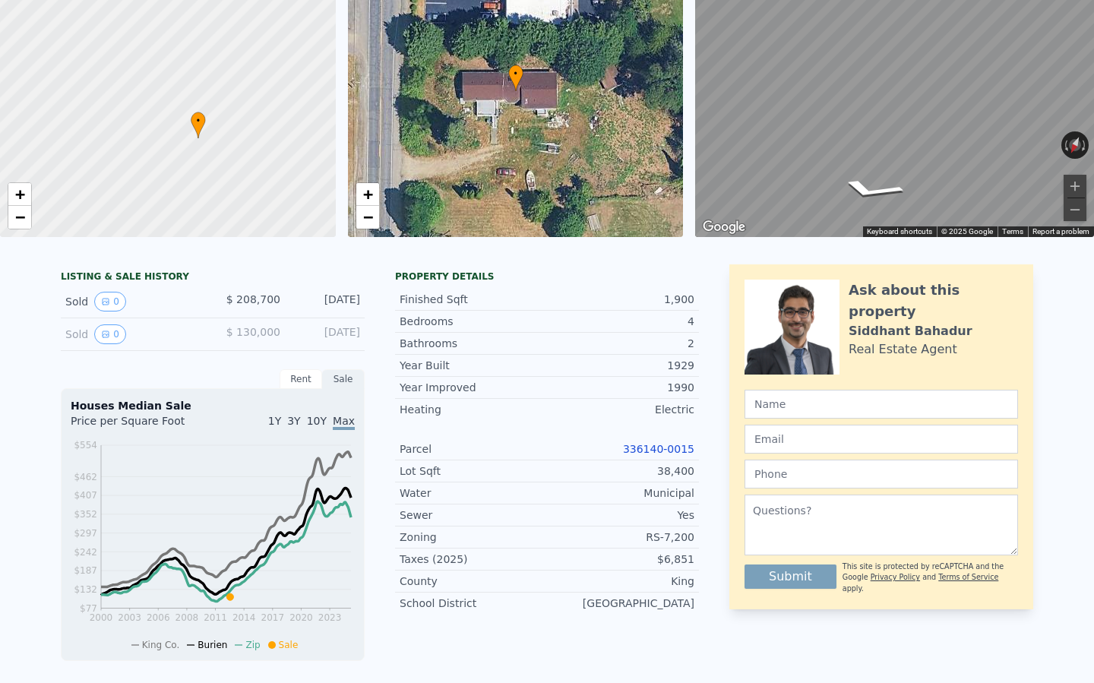
scroll to position [0, 0]
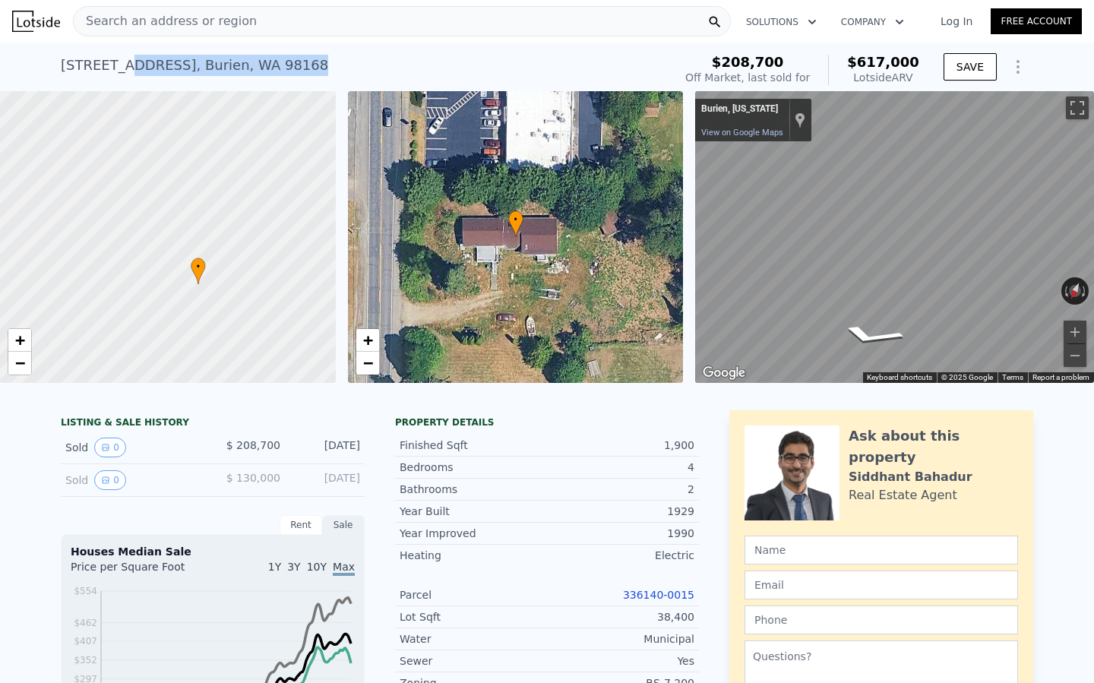
drag, startPoint x: 290, startPoint y: 63, endPoint x: 119, endPoint y: 58, distance: 171.1
click at [119, 58] on div "11226 8th Ave S , Burien , WA 98168 Sold May 2013 for $208,700 (~ARV $617k )" at bounding box center [364, 70] width 606 height 43
drag, startPoint x: 103, startPoint y: 65, endPoint x: 284, endPoint y: 62, distance: 181.6
click at [284, 62] on div "11226 8th Ave S , Burien , WA 98168 Sold May 2013 for $208,700 (~ARV $617k ) $2…" at bounding box center [547, 67] width 1094 height 49
copy div "11226 8th Ave S , Burien , WA 98168"
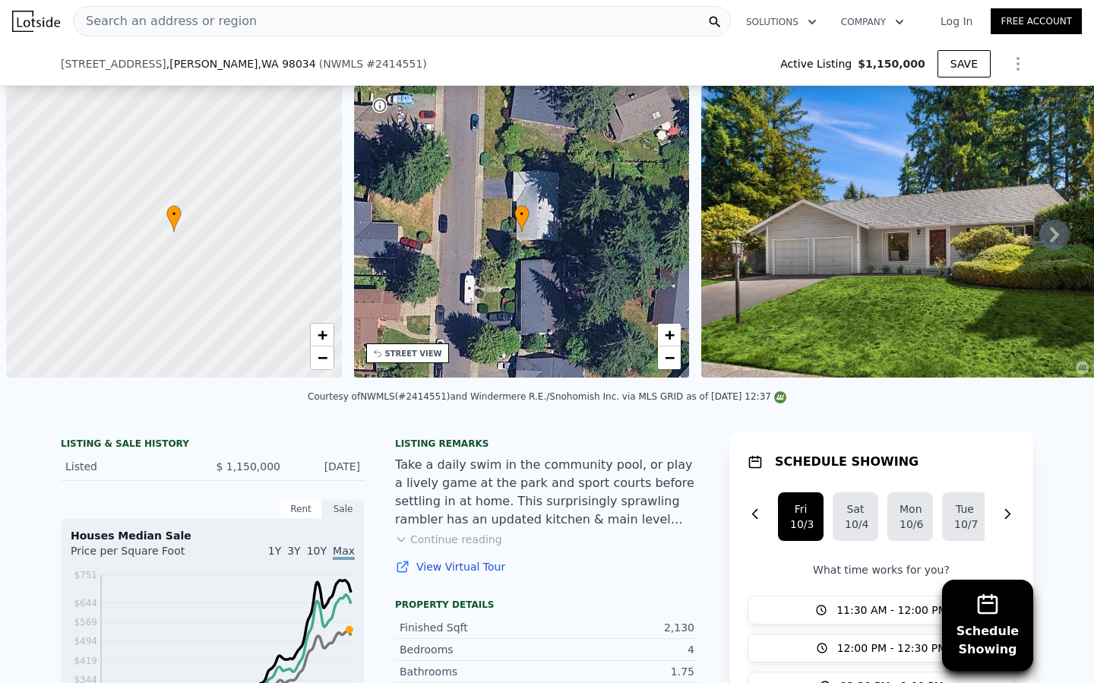
scroll to position [0, 361]
